Goal: Check status: Check status

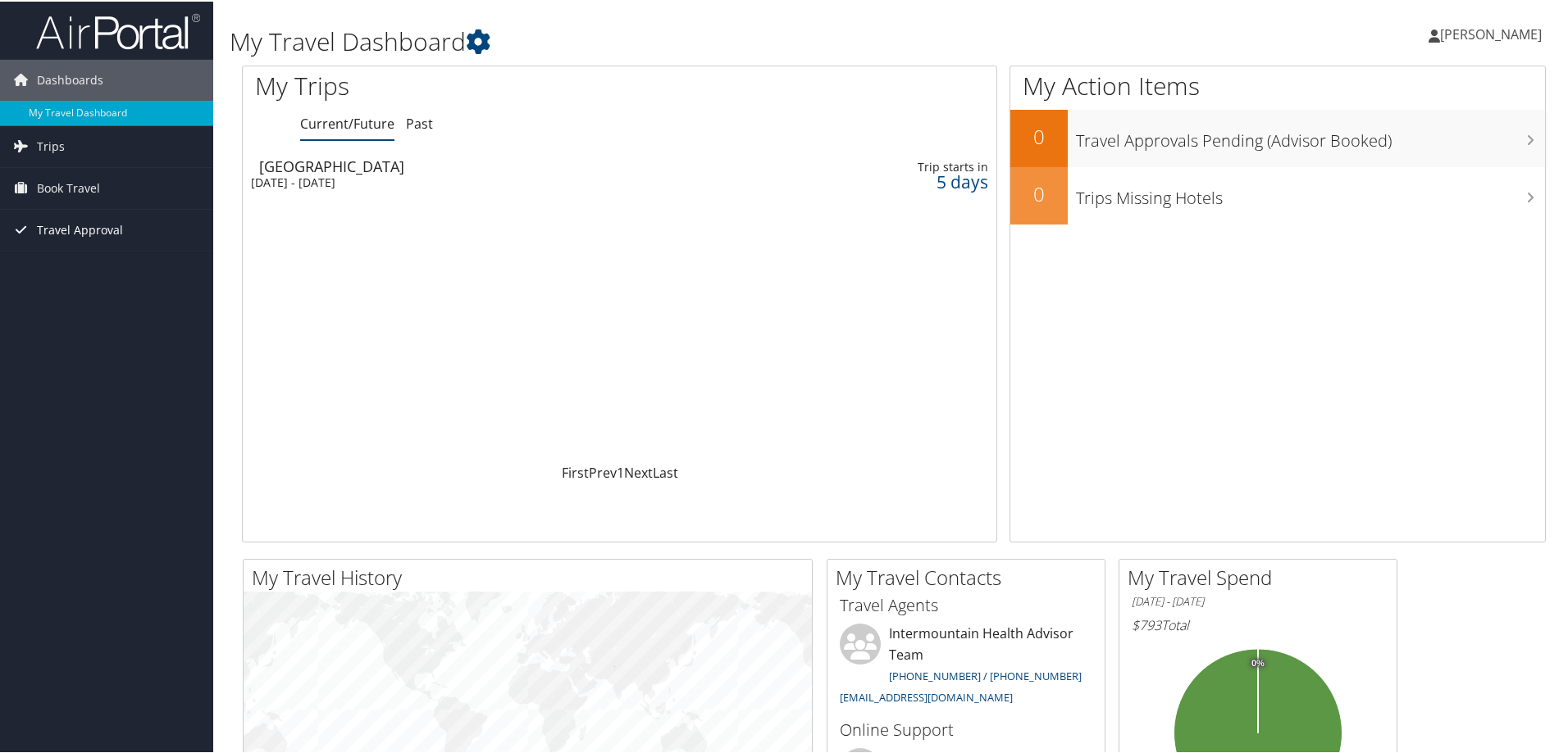
click at [77, 228] on span "Travel Approval" at bounding box center [79, 229] width 86 height 41
click at [80, 191] on span "Book Travel" at bounding box center [68, 187] width 63 height 41
click at [61, 145] on span "Trips" at bounding box center [51, 145] width 28 height 41
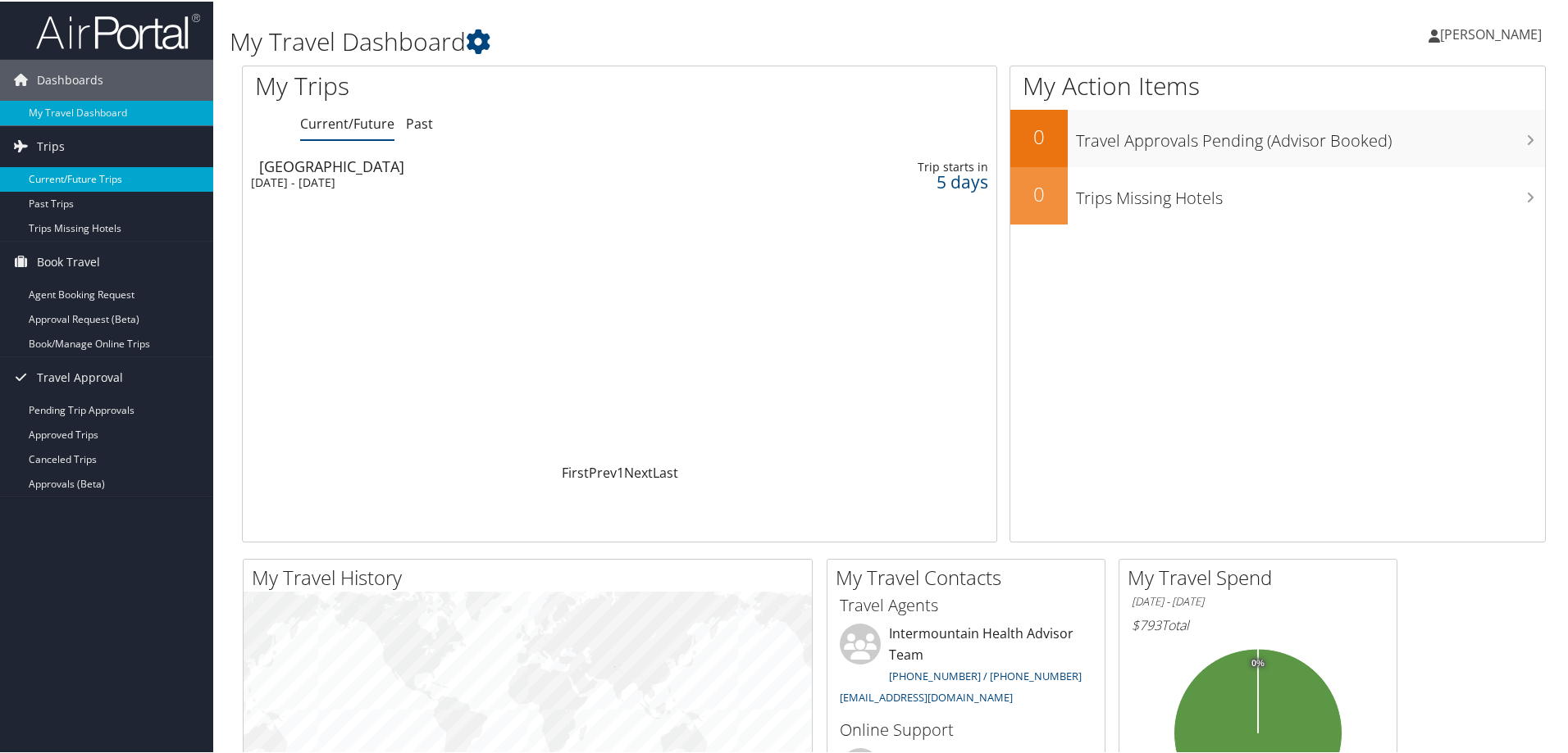
click at [78, 179] on link "Current/Future Trips" at bounding box center [106, 178] width 213 height 24
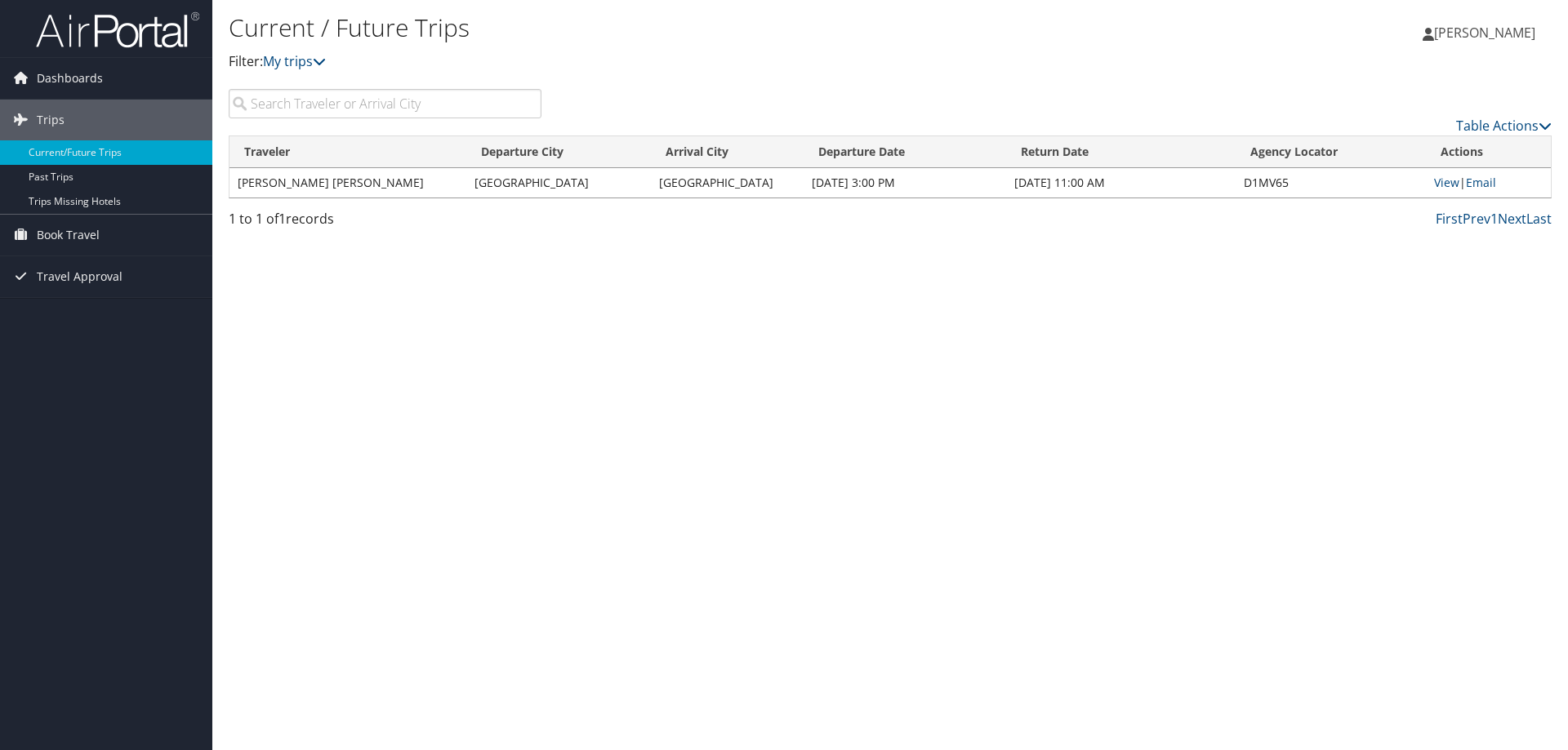
click at [669, 190] on td "[GEOGRAPHIC_DATA]" at bounding box center [728, 183] width 153 height 30
click at [1442, 183] on link "View" at bounding box center [1446, 183] width 25 height 16
click at [63, 85] on span "Dashboards" at bounding box center [70, 78] width 66 height 41
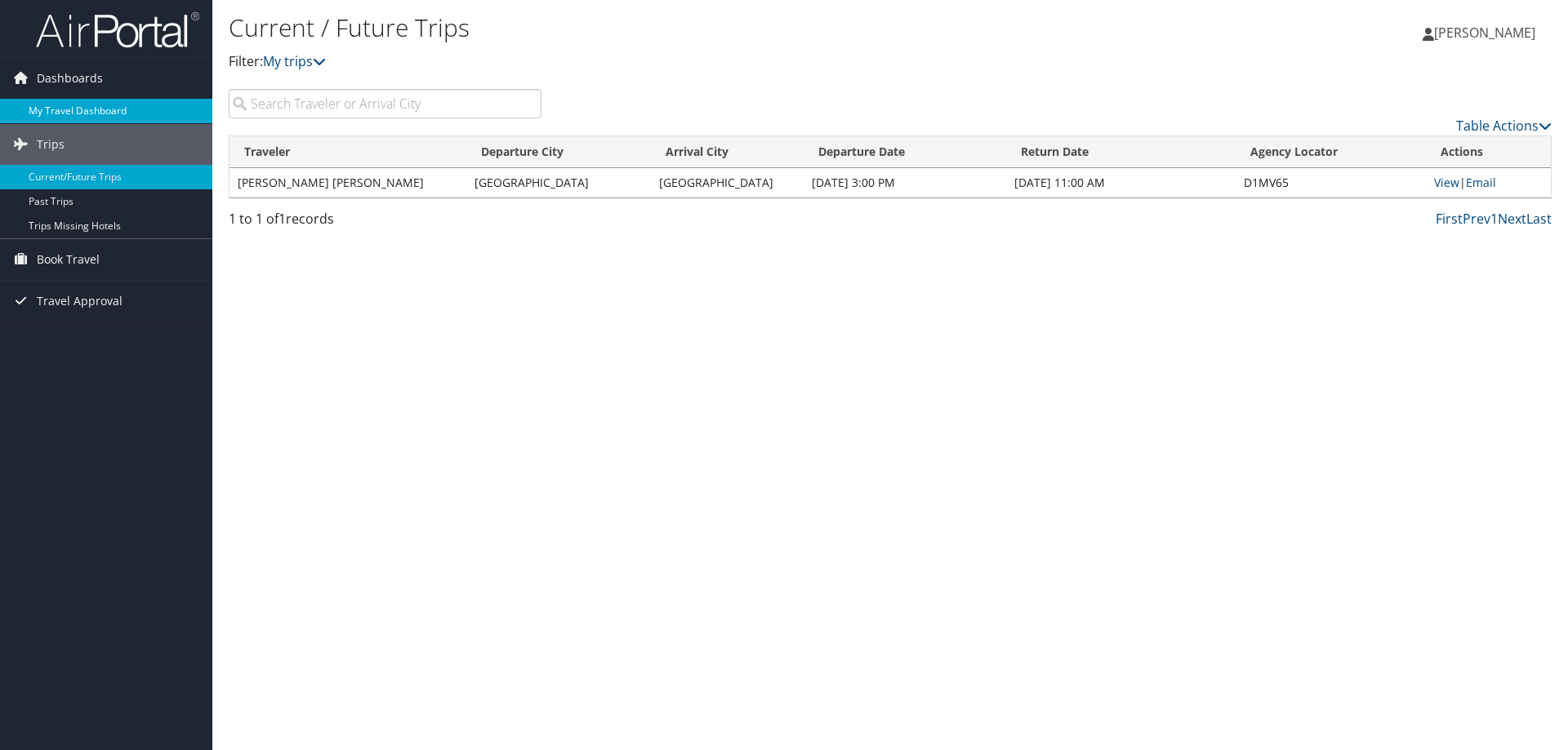
click at [51, 105] on link "My Travel Dashboard" at bounding box center [106, 111] width 212 height 24
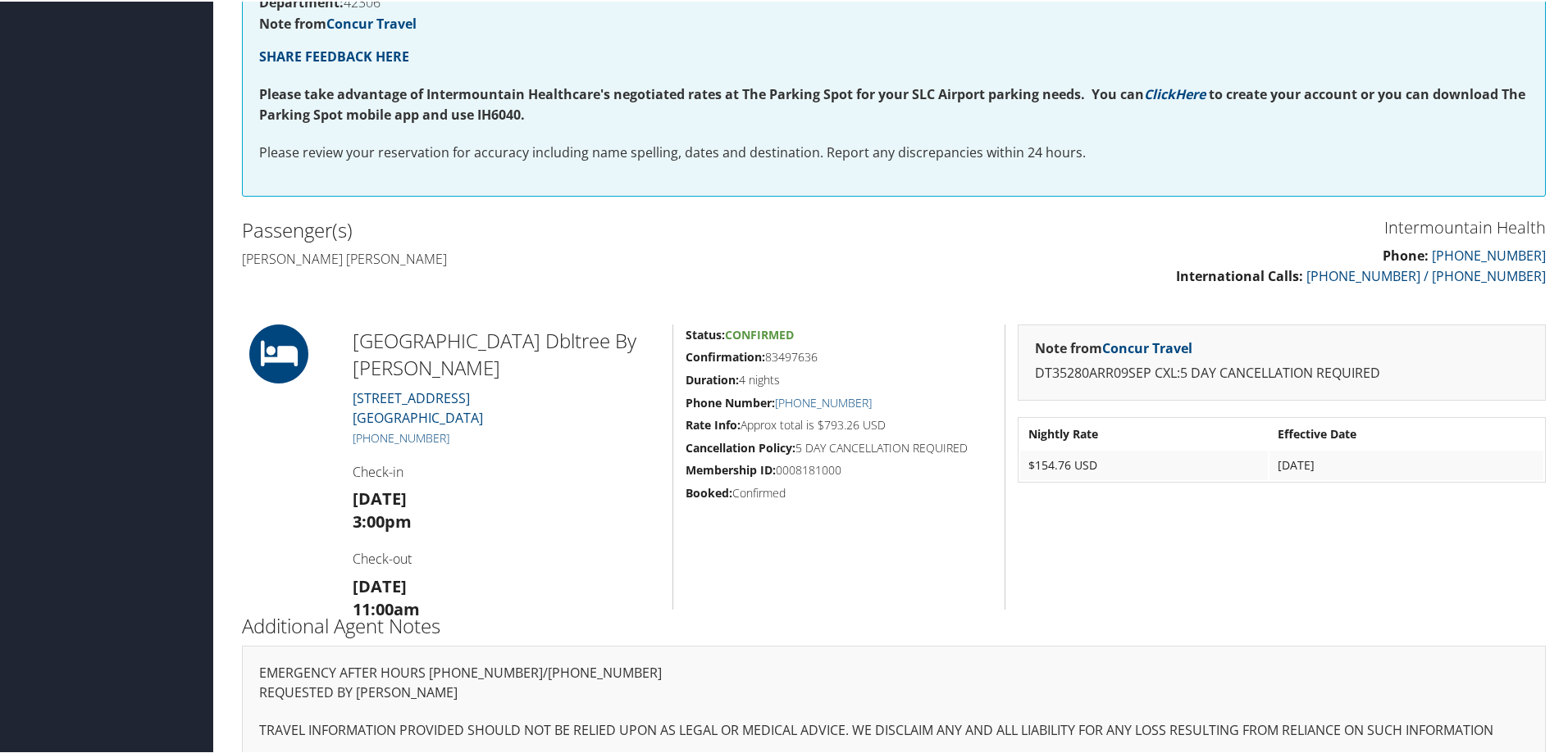
scroll to position [357, 0]
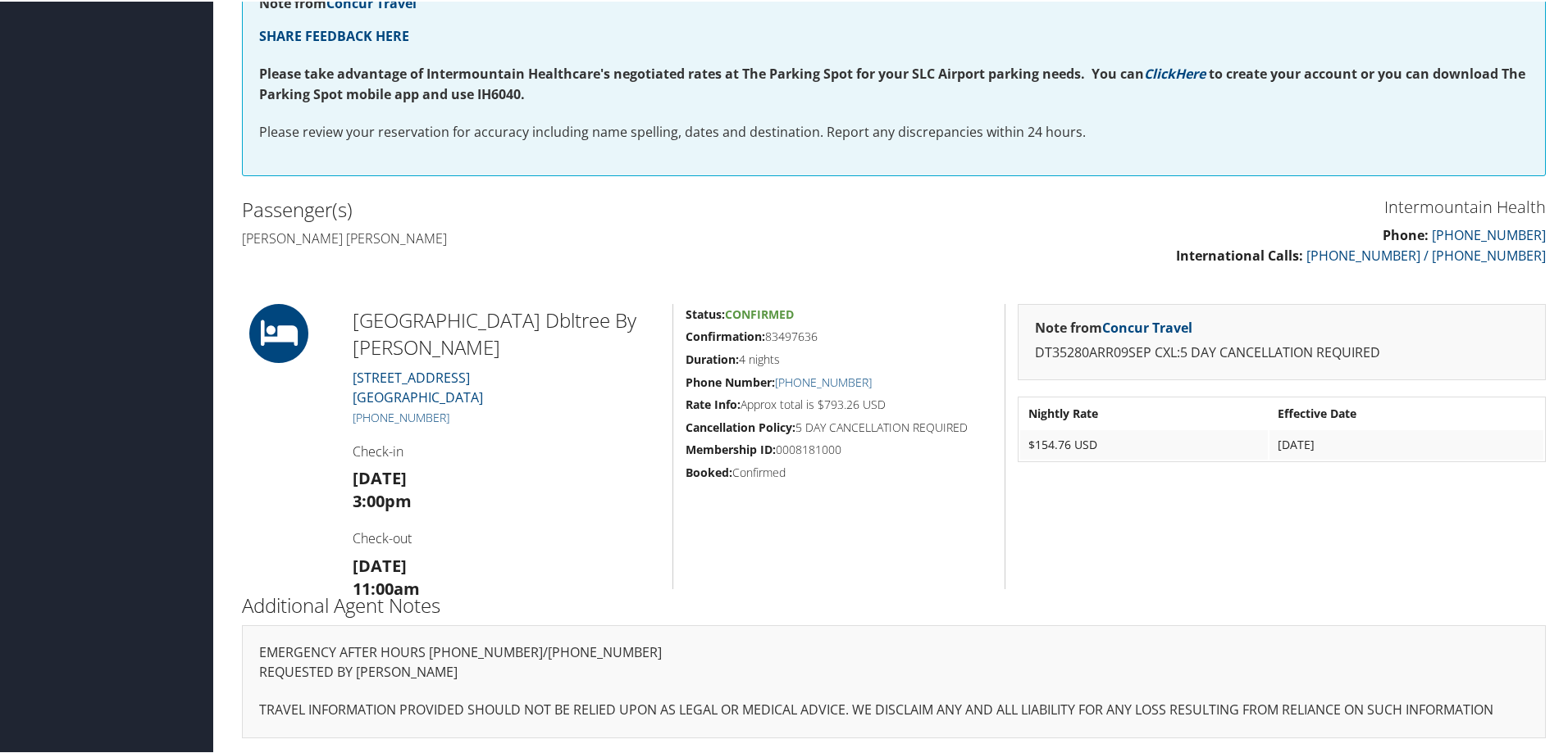
click at [750, 419] on strong "Cancellation Policy:" at bounding box center [741, 426] width 110 height 16
click at [785, 309] on span "Confirmed" at bounding box center [759, 313] width 69 height 16
click at [273, 332] on icon at bounding box center [278, 332] width 74 height 59
click at [1155, 325] on link "Concur Travel" at bounding box center [1147, 326] width 90 height 18
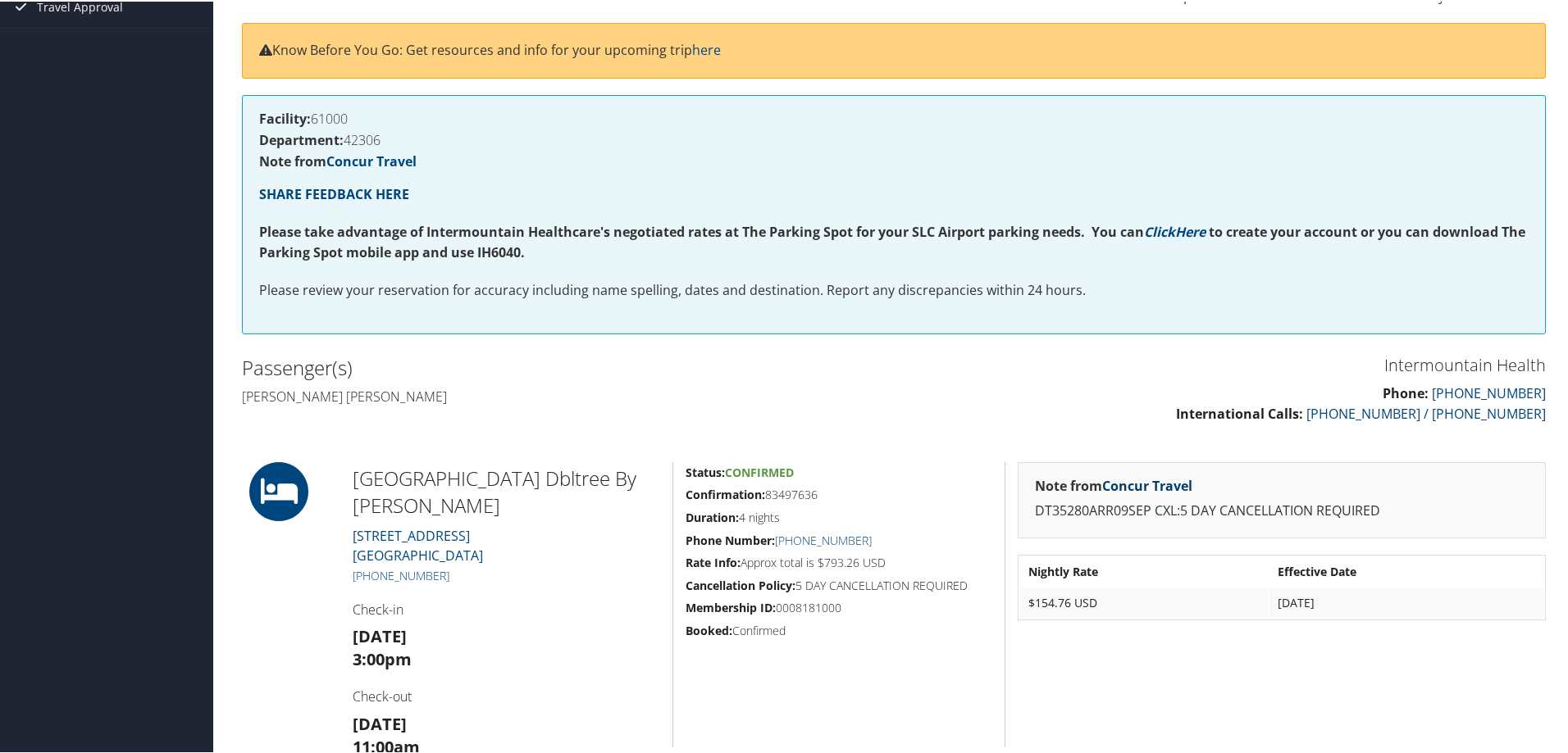
scroll to position [0, 0]
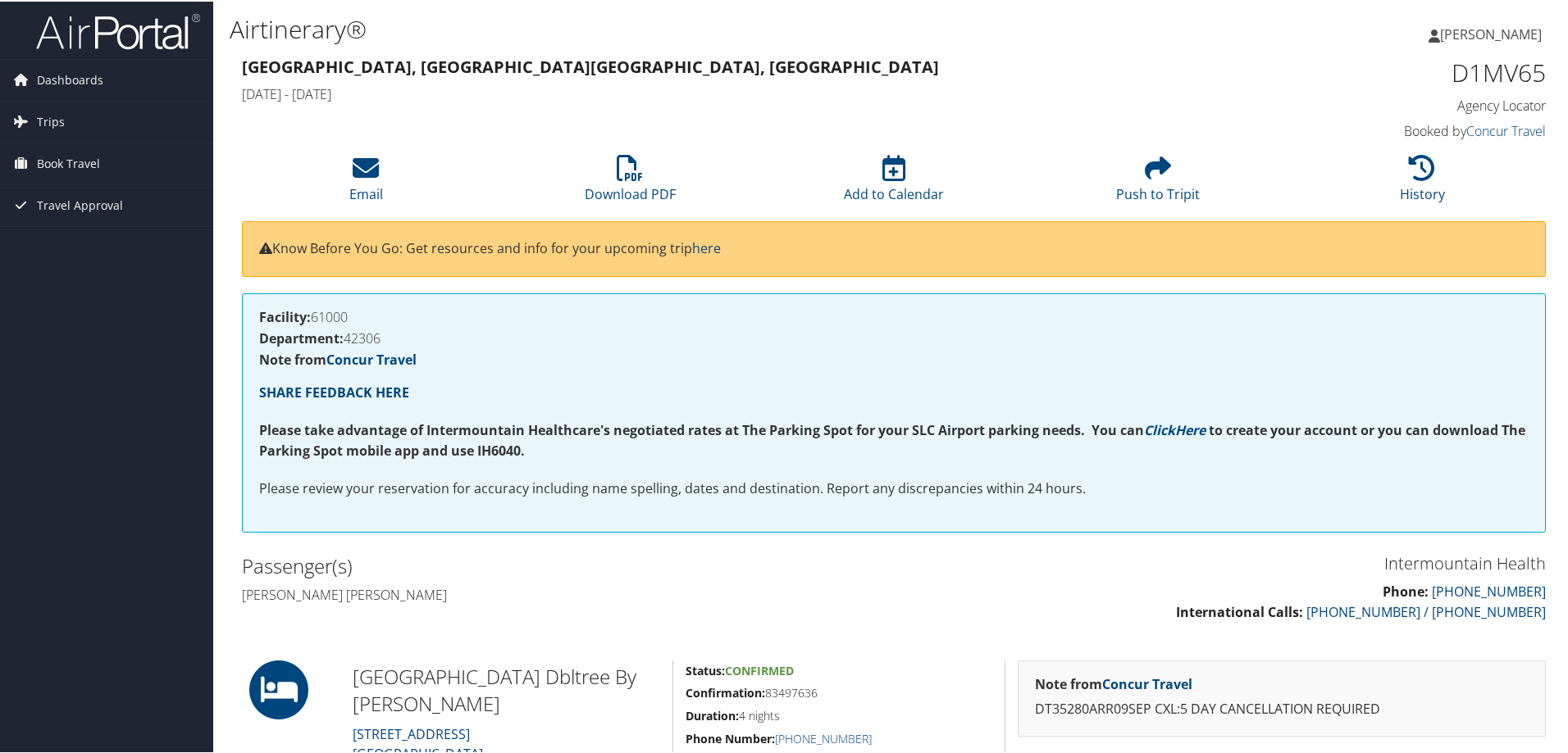
click at [127, 27] on img at bounding box center [118, 30] width 164 height 38
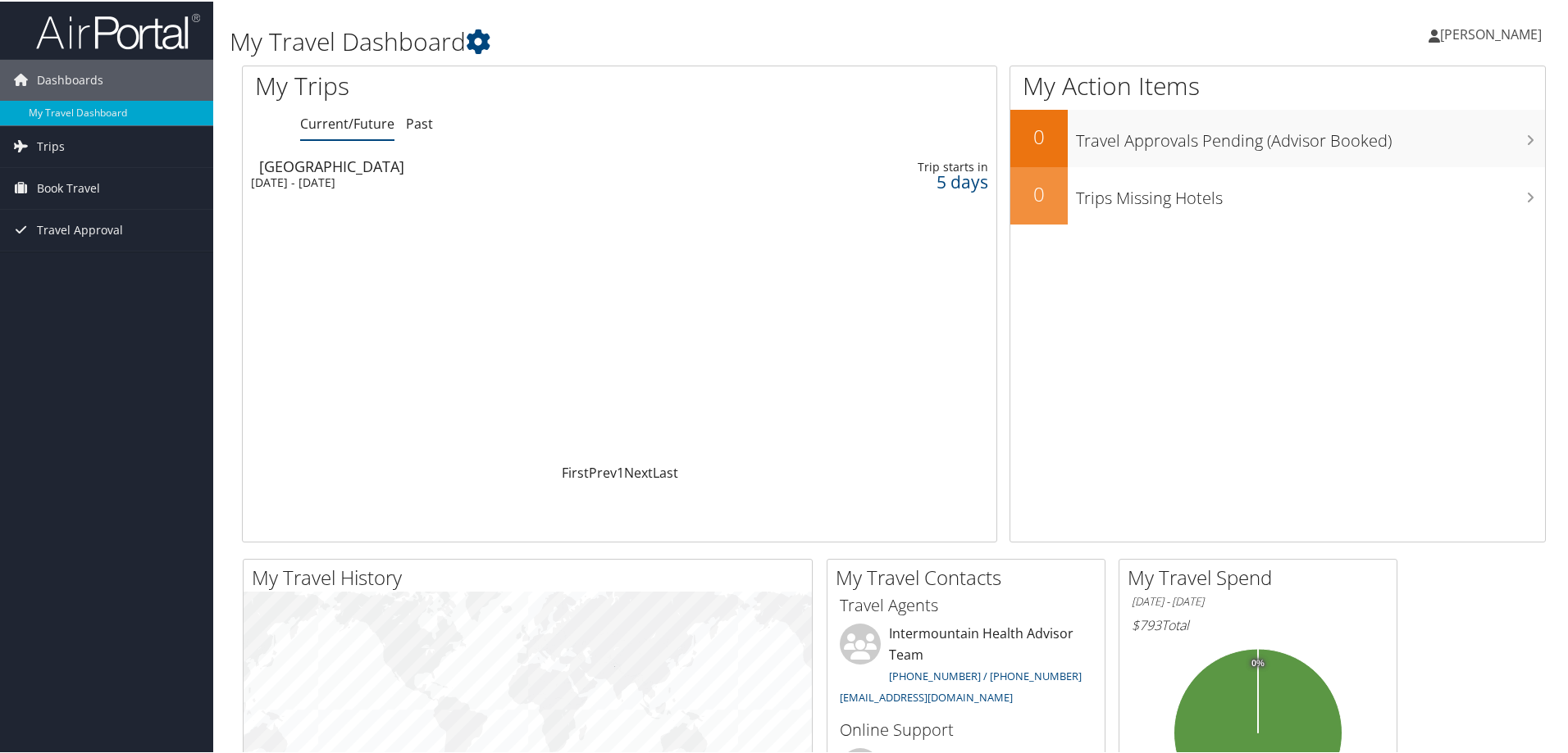
drag, startPoint x: 301, startPoint y: 172, endPoint x: 284, endPoint y: 174, distance: 17.1
click at [284, 174] on div "[DATE] - [DATE]" at bounding box center [482, 181] width 462 height 15
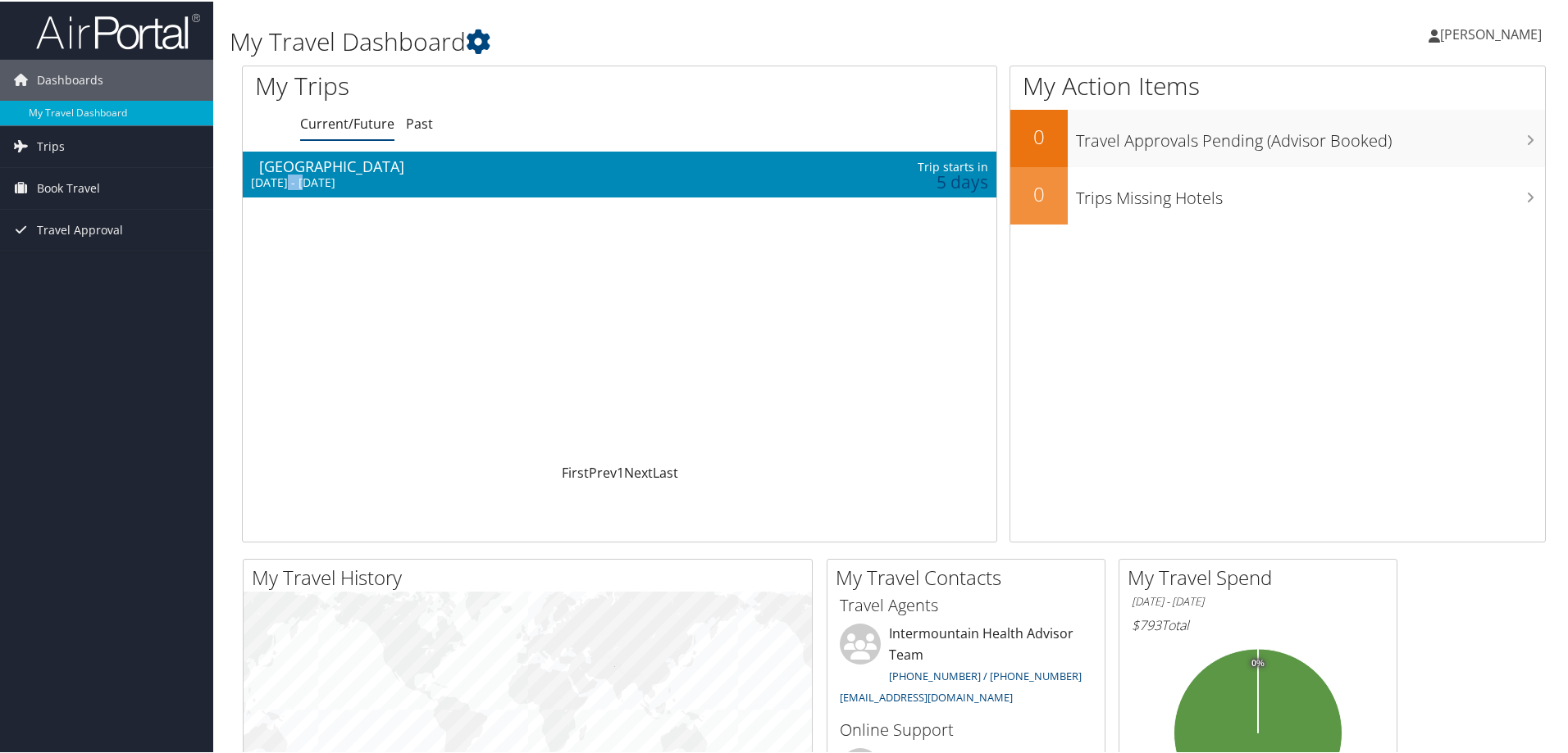
click at [284, 174] on div "Tue 9 Sep 2025 - Sat 13 Sep 2025" at bounding box center [482, 181] width 462 height 15
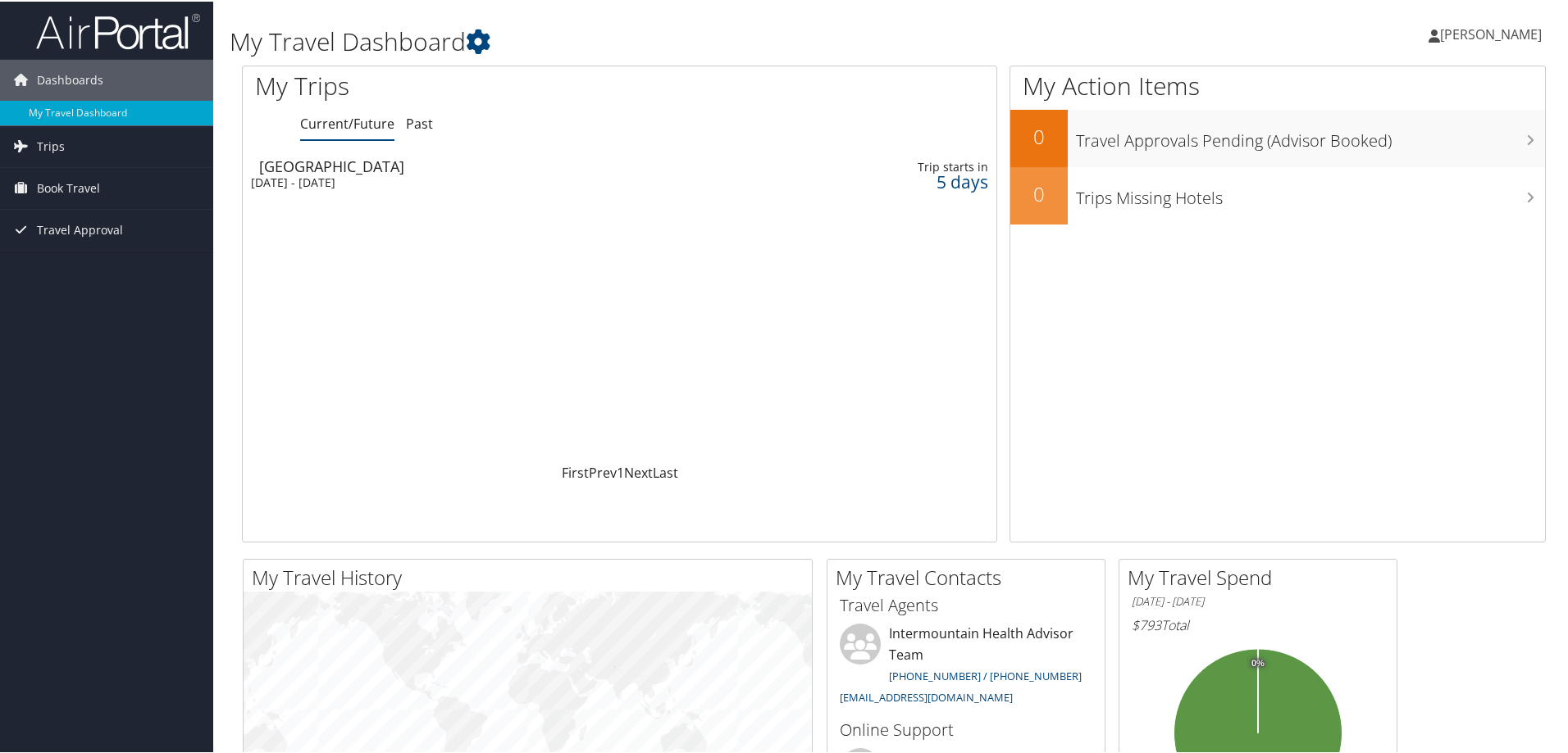
click at [156, 31] on img at bounding box center [118, 30] width 164 height 38
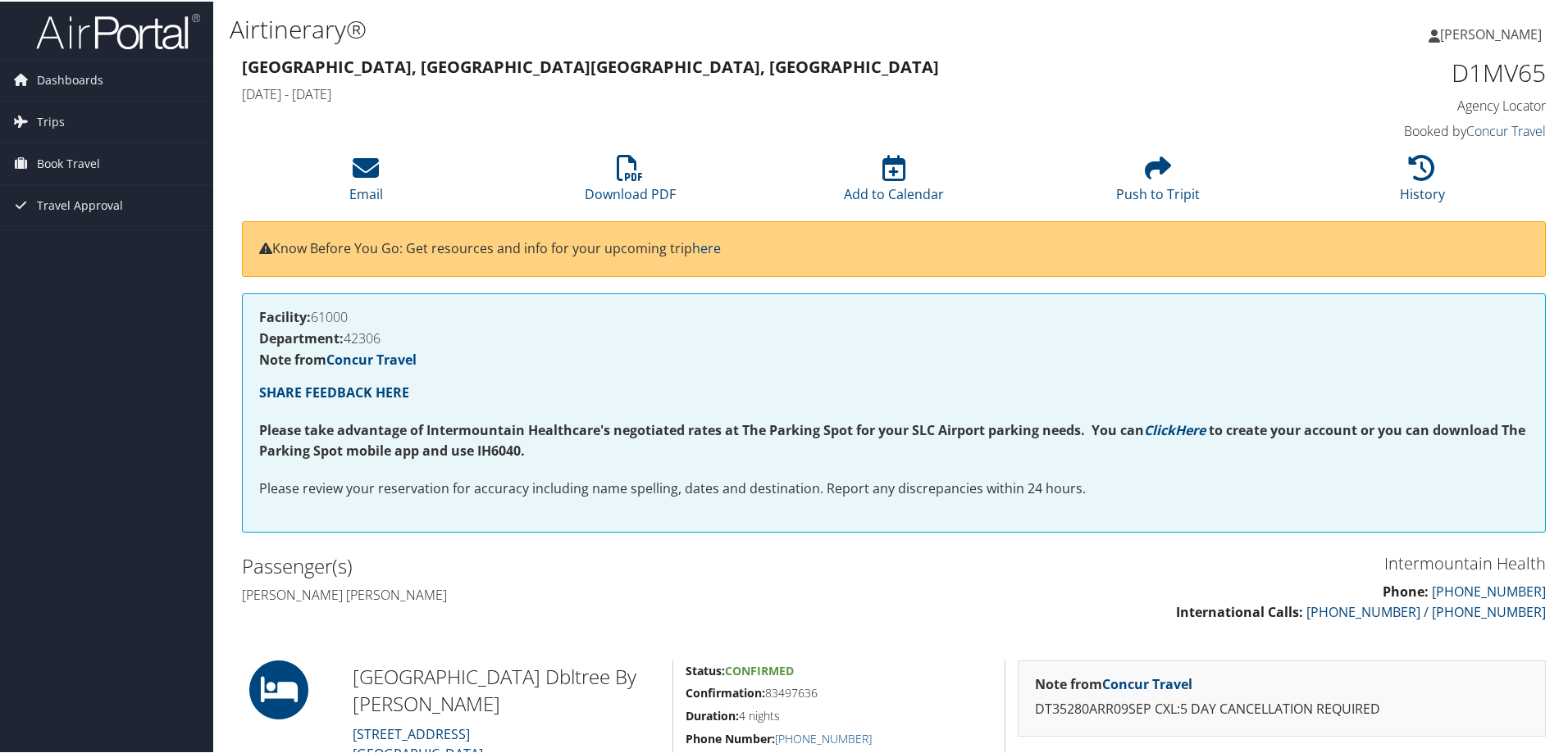
click at [1514, 129] on link "Concur Travel" at bounding box center [1505, 129] width 79 height 18
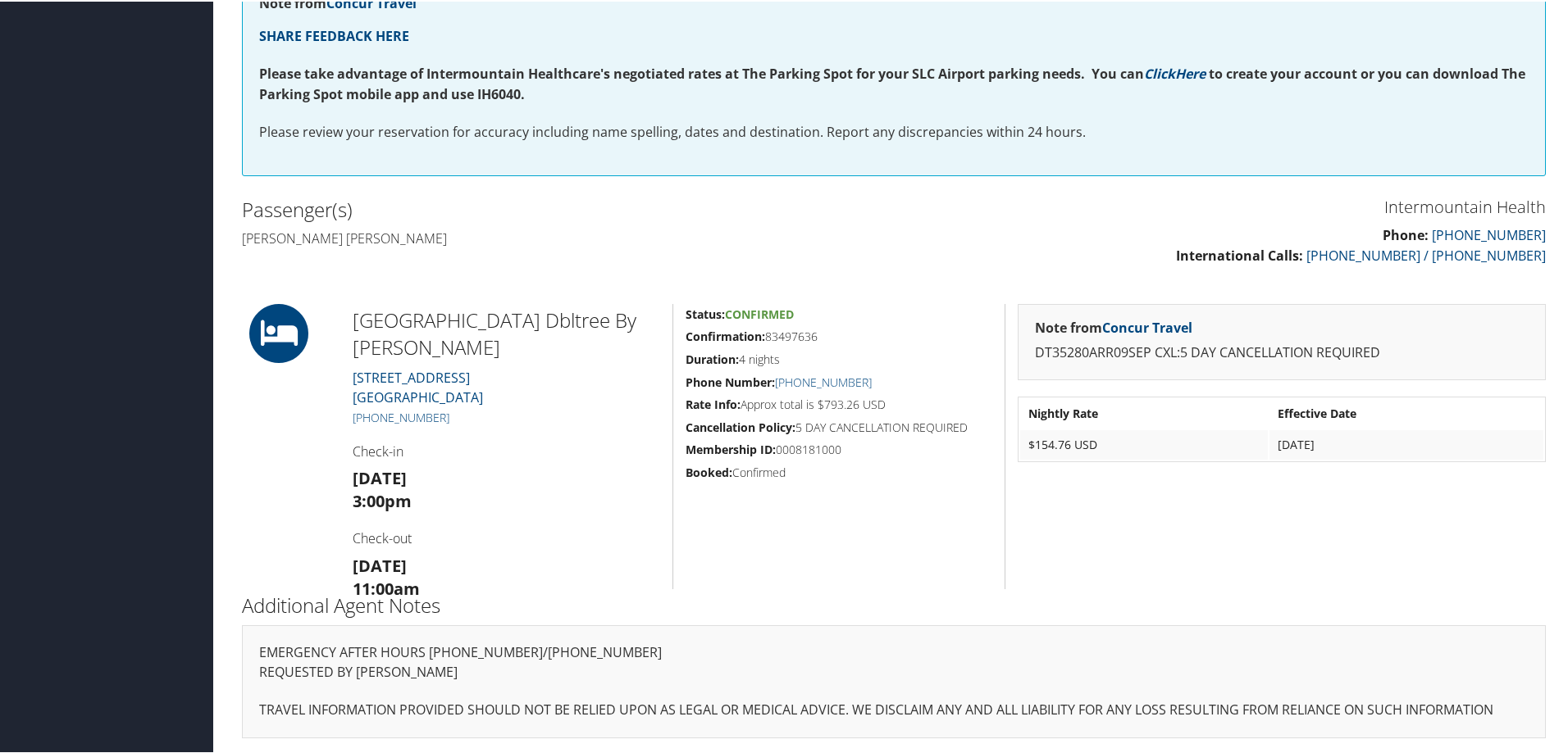
scroll to position [111, 0]
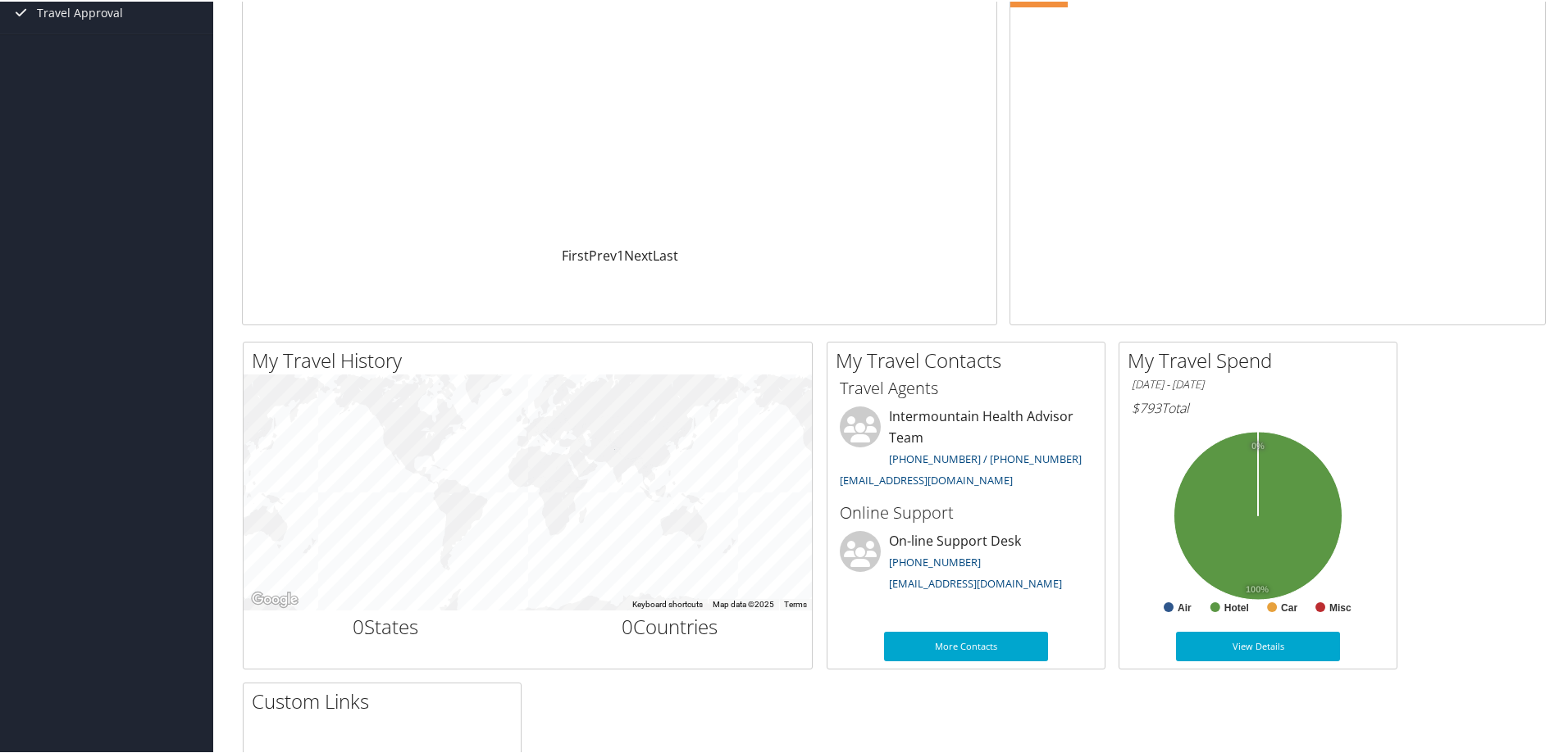
scroll to position [246, 0]
